Goal: Information Seeking & Learning: Learn about a topic

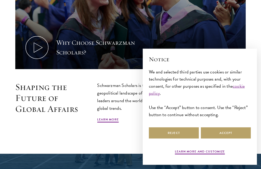
scroll to position [221, 0]
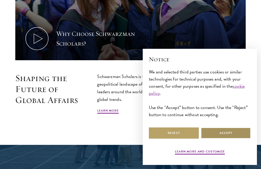
click at [222, 139] on button "Accept" at bounding box center [225, 132] width 50 height 11
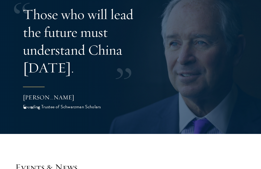
scroll to position [1044, 0]
click at [251, 44] on button at bounding box center [247, 51] width 17 height 14
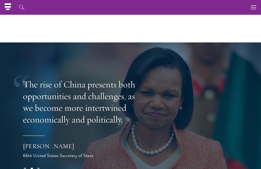
scroll to position [983, 0]
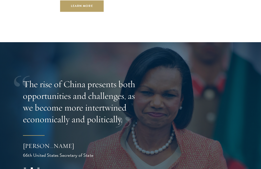
click at [247, 104] on button at bounding box center [247, 111] width 17 height 14
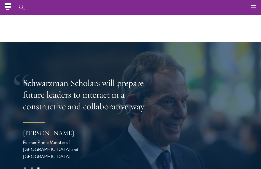
scroll to position [983, 0]
click at [248, 105] on button at bounding box center [247, 112] width 17 height 14
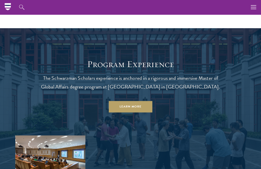
scroll to position [335, 0]
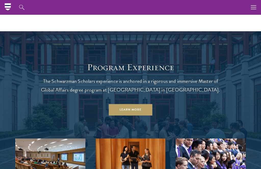
click at [7, 6] on icon at bounding box center [8, 5] width 6 height 1
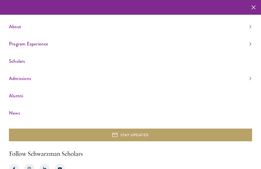
click at [234, 46] on link "Program Experience" at bounding box center [130, 44] width 242 height 8
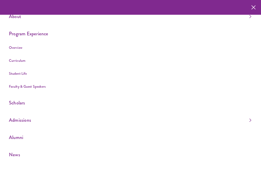
scroll to position [15, 0]
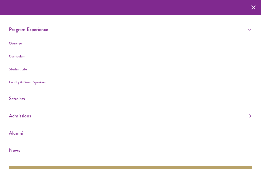
click at [47, 59] on li "Curriculum" at bounding box center [130, 56] width 242 height 6
click at [19, 54] on link "Curriculum" at bounding box center [17, 56] width 17 height 5
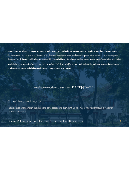
scroll to position [1276, 0]
